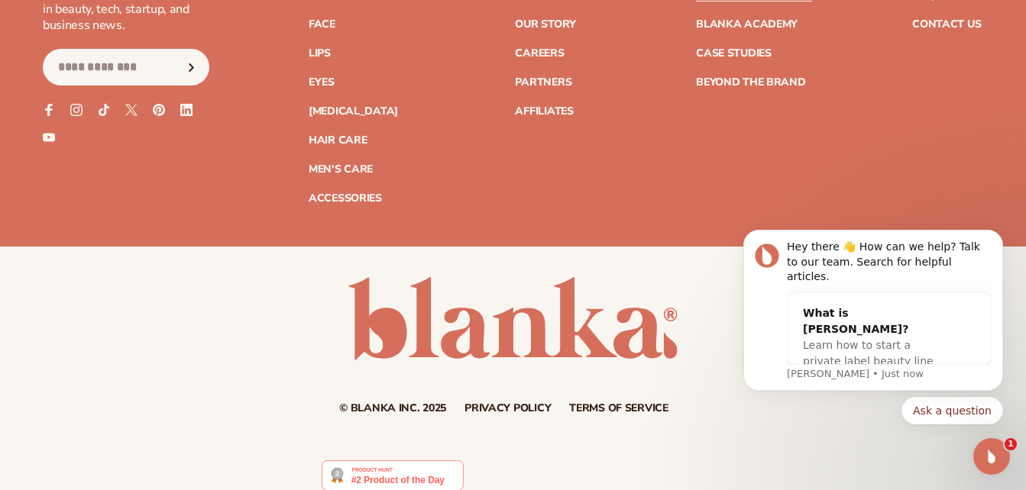
scroll to position [3883, 0]
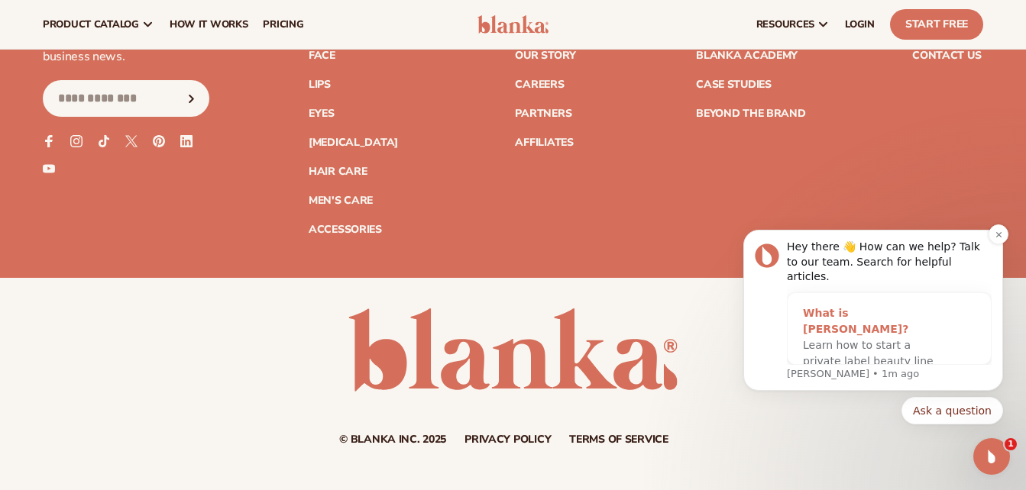
click at [891, 339] on span "Learn how to start a private label beauty line with Blanka" at bounding box center [868, 361] width 131 height 44
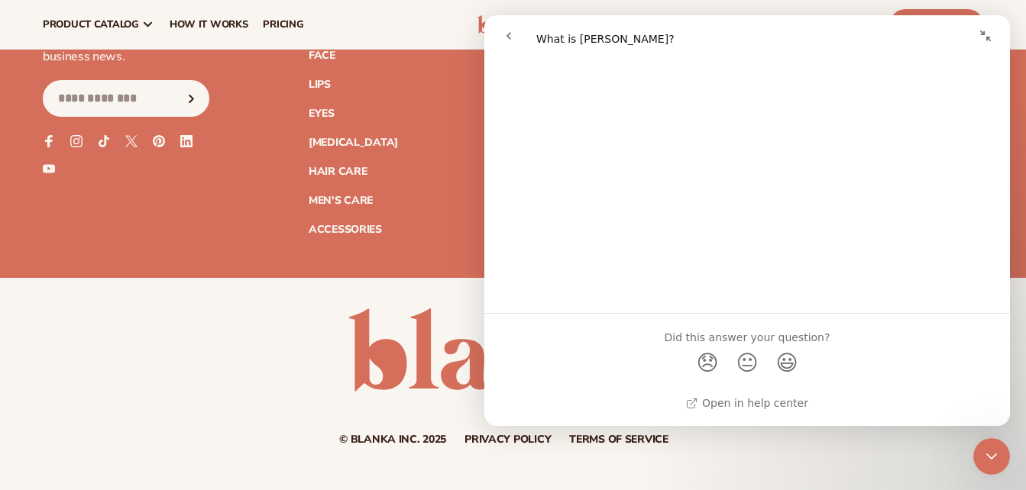
scroll to position [355, 0]
click at [807, 458] on div "© Blanka Inc. 2025 Privacy policy Terms of service Contact information" at bounding box center [513, 377] width 1026 height 198
click at [432, 197] on div "Join the Blank Slate – your beauty brand playbook Stay in the know on the lates…" at bounding box center [513, 91] width 940 height 287
click at [511, 34] on icon "go back" at bounding box center [509, 36] width 12 height 12
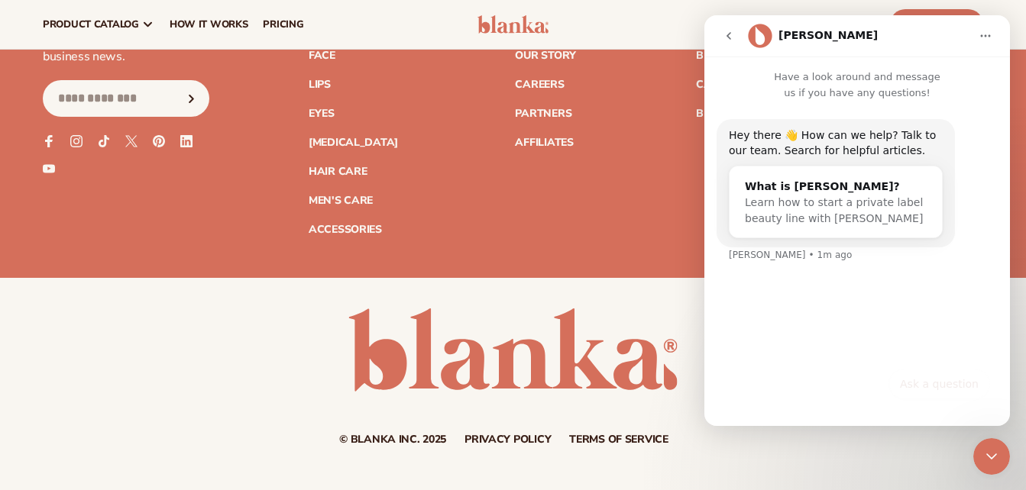
scroll to position [0, 0]
click at [728, 31] on icon "go back" at bounding box center [729, 36] width 12 height 12
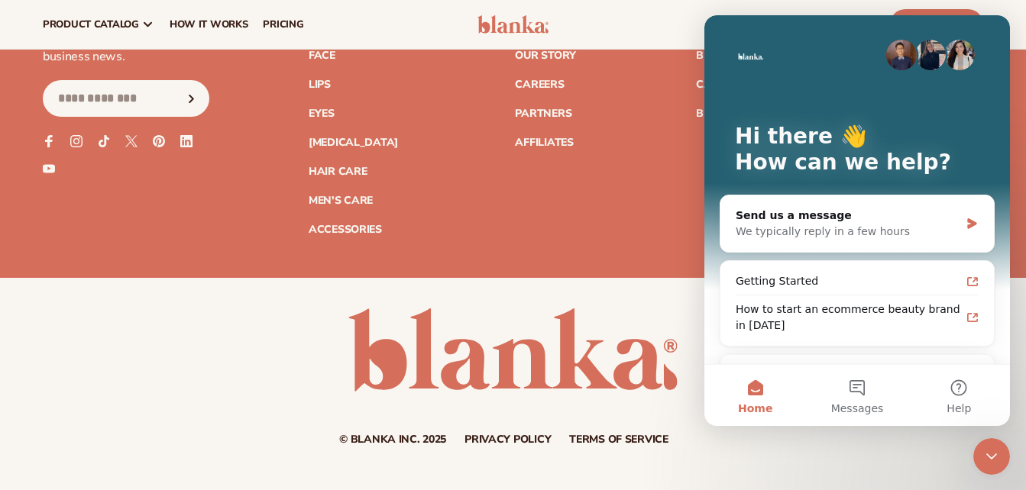
click at [654, 93] on div "Join the Blank Slate – your beauty brand playbook Stay in the know on the lates…" at bounding box center [513, 91] width 940 height 287
click at [642, 184] on div "Join the Blank Slate – your beauty brand playbook Stay in the know on the lates…" at bounding box center [513, 91] width 940 height 287
click at [998, 451] on icon "Close Intercom Messenger" at bounding box center [991, 457] width 18 height 18
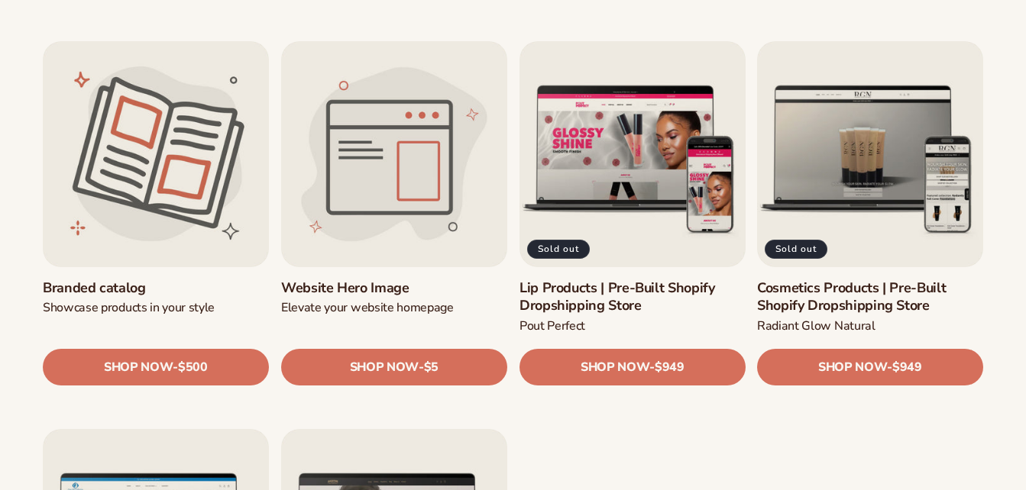
scroll to position [1647, 0]
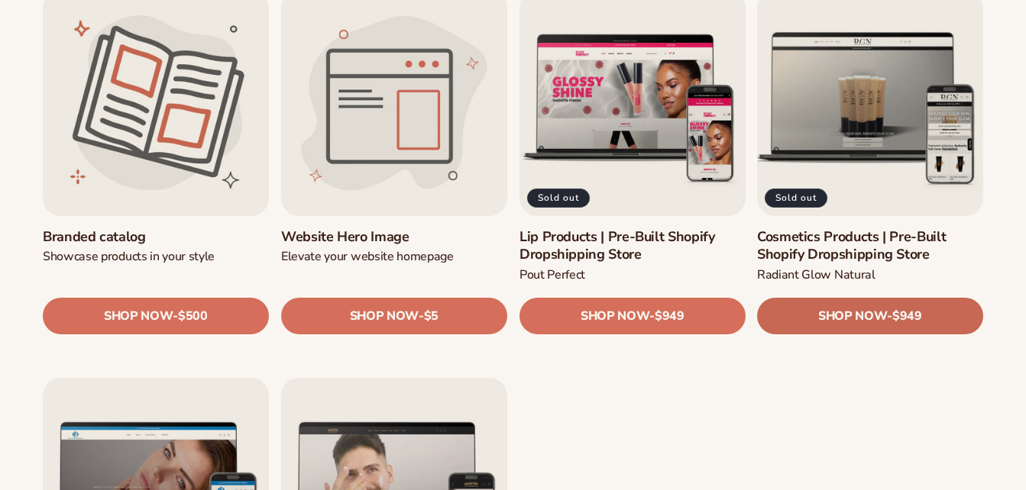
click at [878, 311] on span "SHOP NOW" at bounding box center [852, 316] width 69 height 15
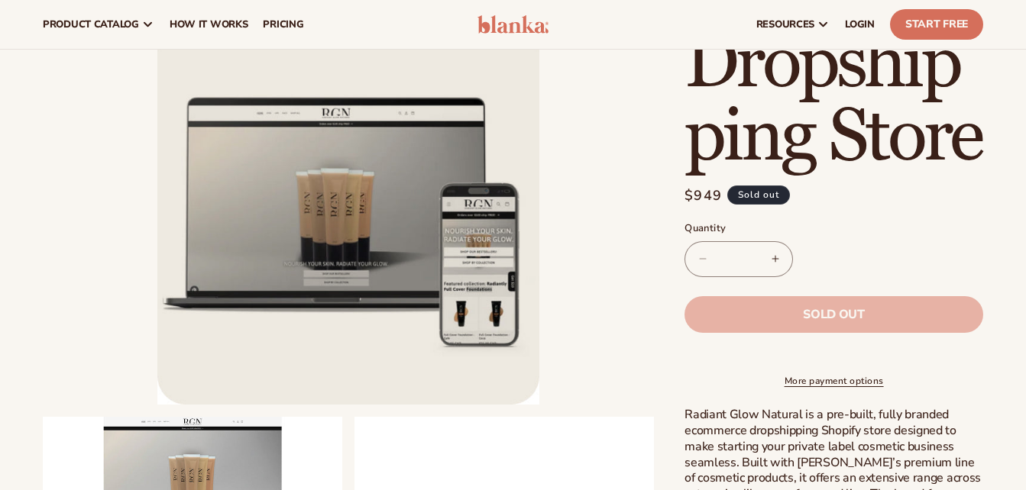
scroll to position [141, 0]
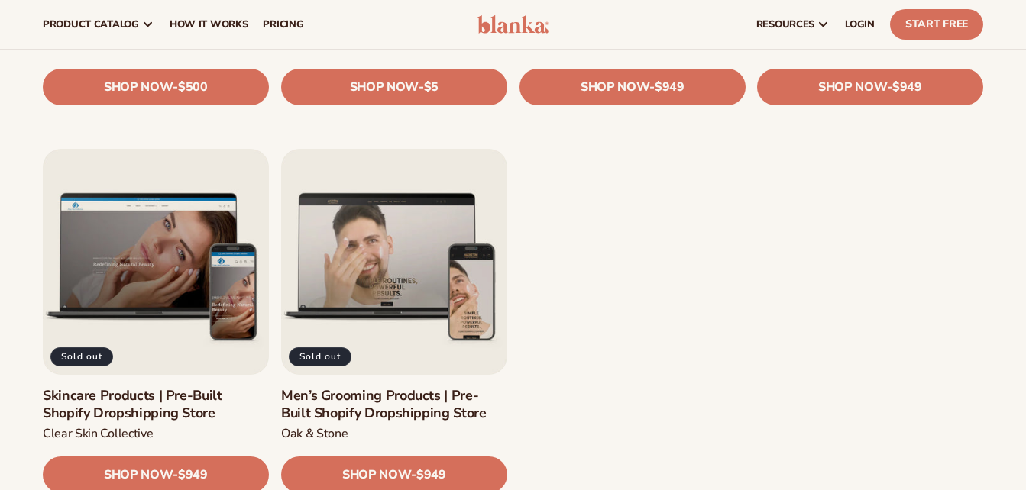
scroll to position [1573, 0]
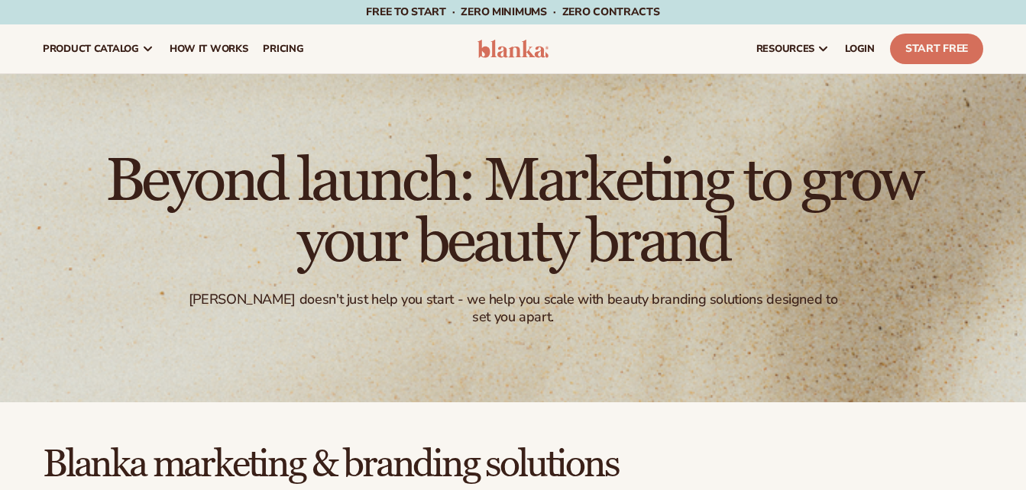
scroll to position [1573, 0]
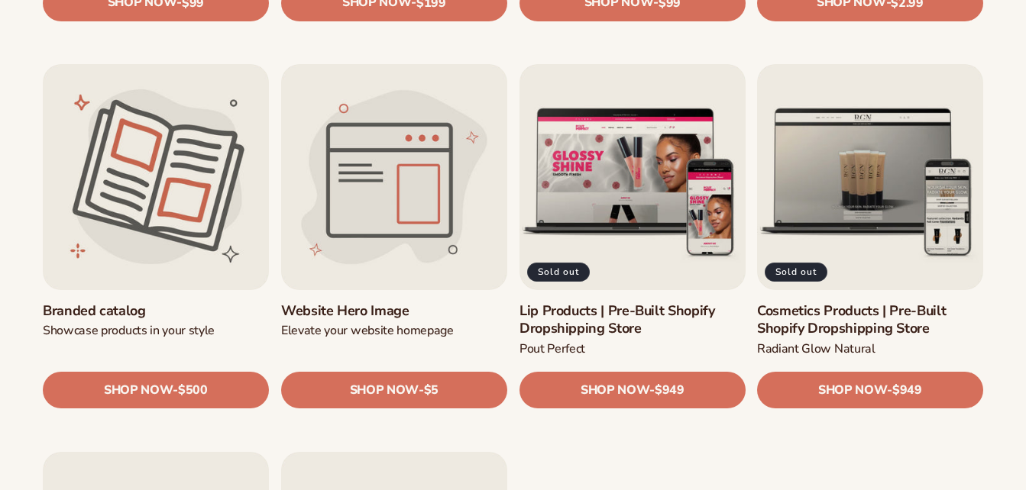
scroll to position [1573, 0]
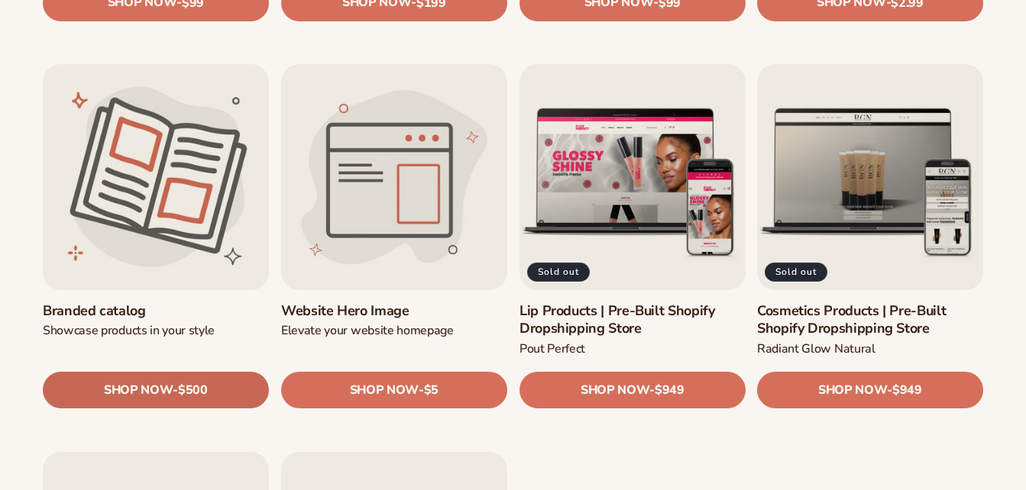
click at [220, 373] on link "SHOP NOW - Regular price $500 Sale price $500 Regular price Unit price / per" at bounding box center [156, 391] width 226 height 37
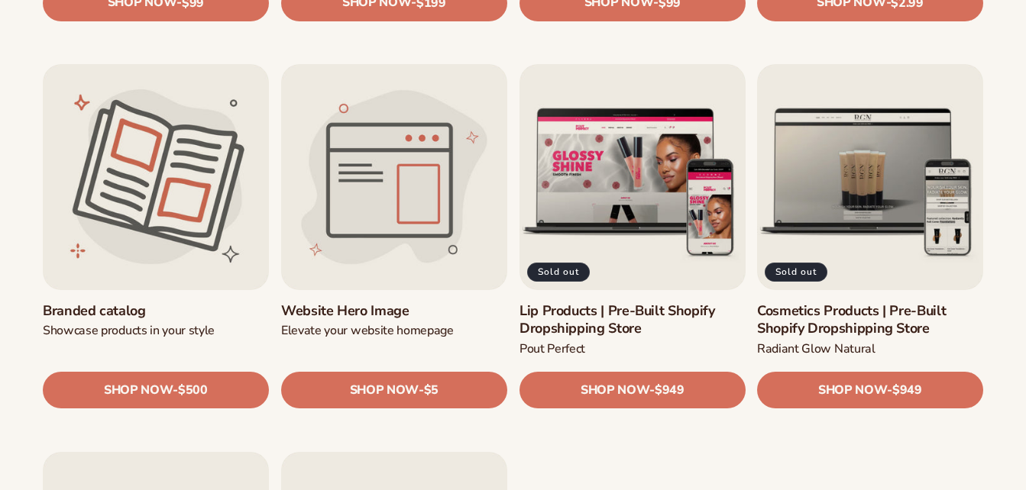
scroll to position [1573, 0]
click at [383, 302] on link "Website Hero Image" at bounding box center [394, 311] width 226 height 18
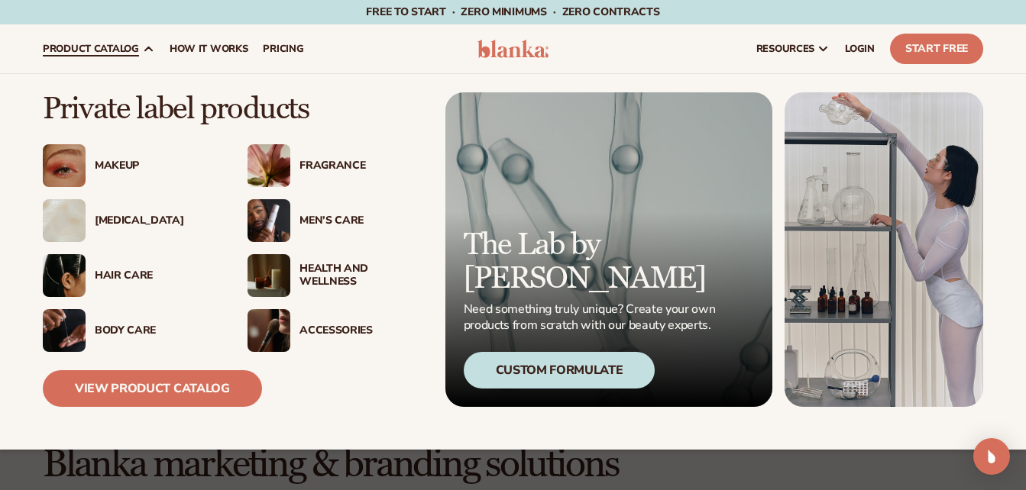
click at [326, 163] on div "Fragrance" at bounding box center [360, 166] width 122 height 13
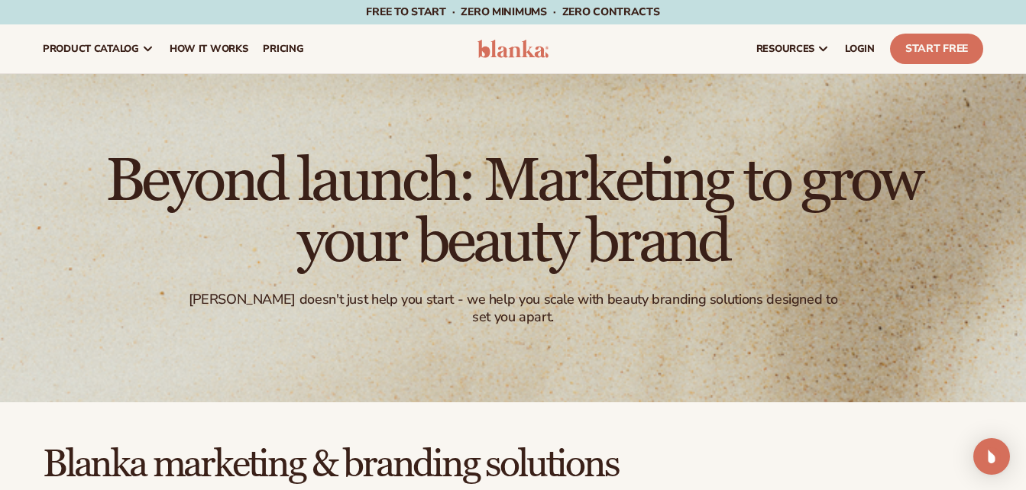
scroll to position [302, 0]
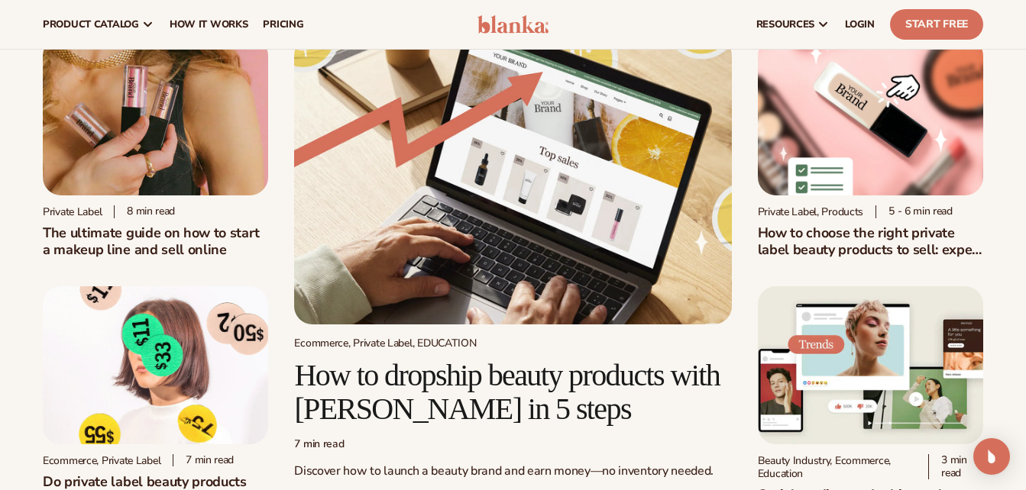
scroll to position [31, 0]
